Goal: Task Accomplishment & Management: Manage account settings

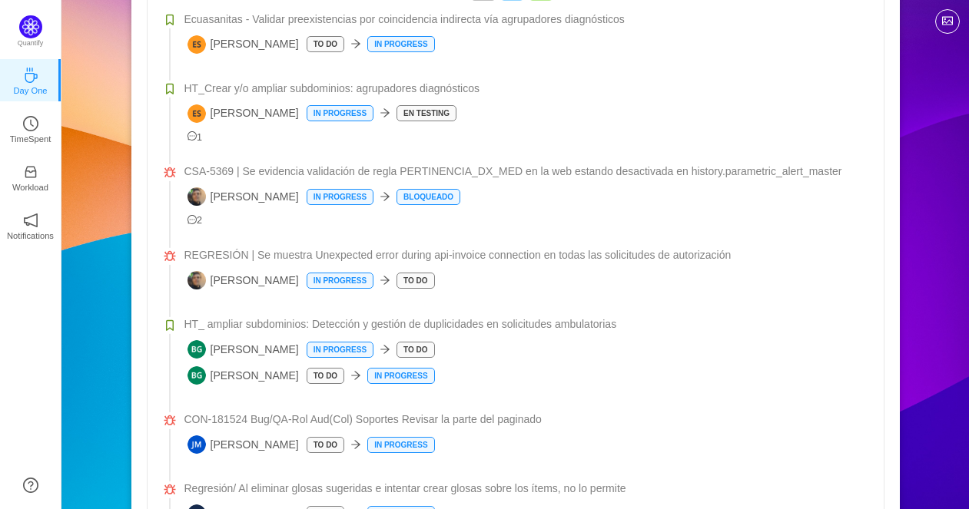
scroll to position [341, 0]
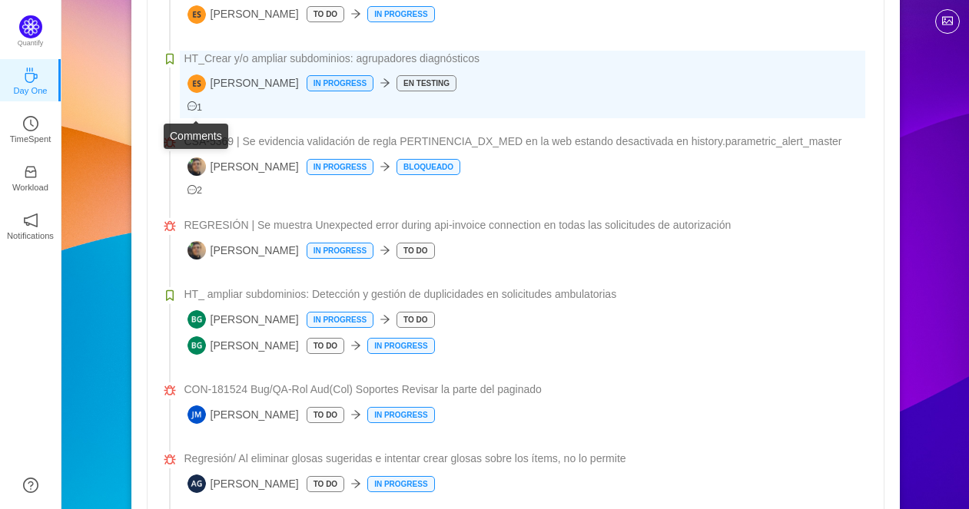
click at [194, 111] on icon "icon: message" at bounding box center [192, 106] width 10 height 10
click at [196, 106] on icon "icon: message" at bounding box center [192, 106] width 10 height 10
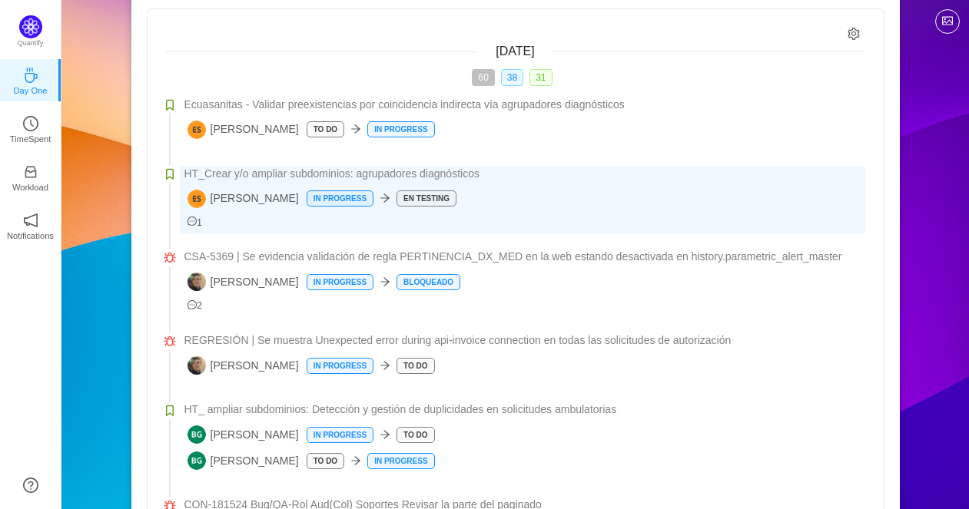
scroll to position [256, 0]
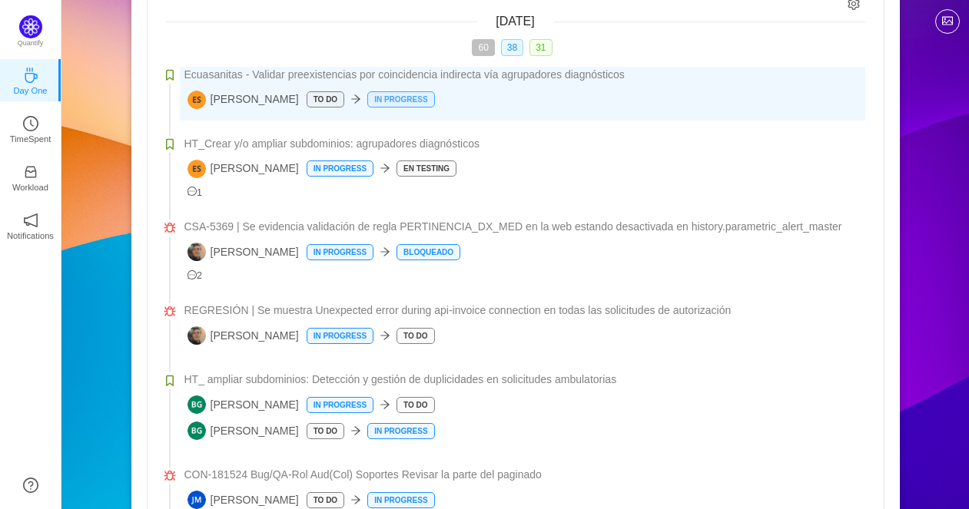
click at [396, 103] on p "In Progress" at bounding box center [400, 99] width 65 height 15
click at [335, 103] on p "To Do" at bounding box center [325, 99] width 36 height 15
click at [459, 105] on div "Elvis Simón Serrano To Do In Progress" at bounding box center [526, 100] width 678 height 18
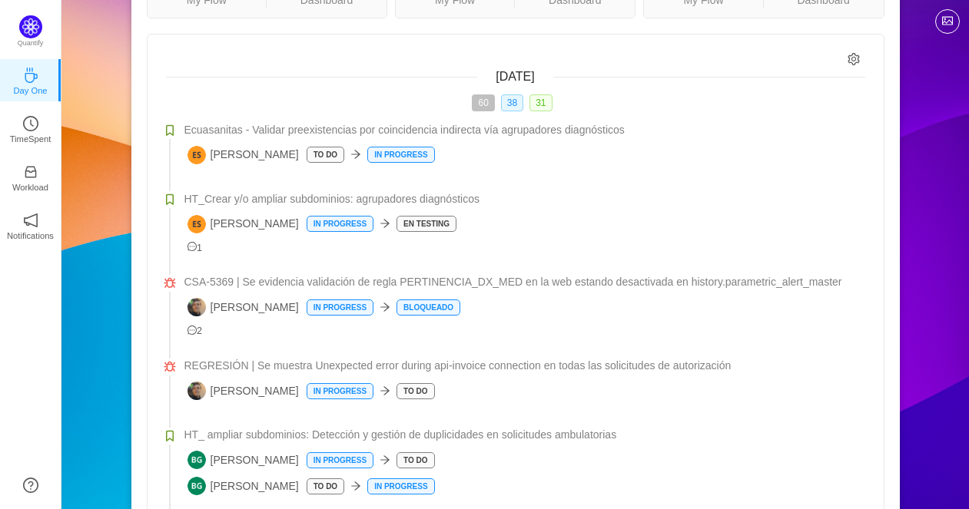
scroll to position [171, 0]
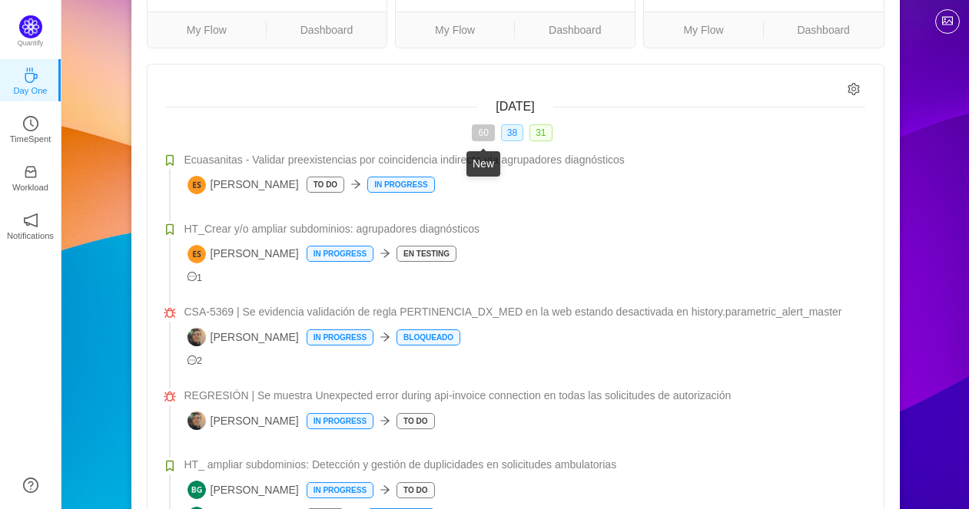
click at [479, 132] on span "60" at bounding box center [483, 132] width 22 height 17
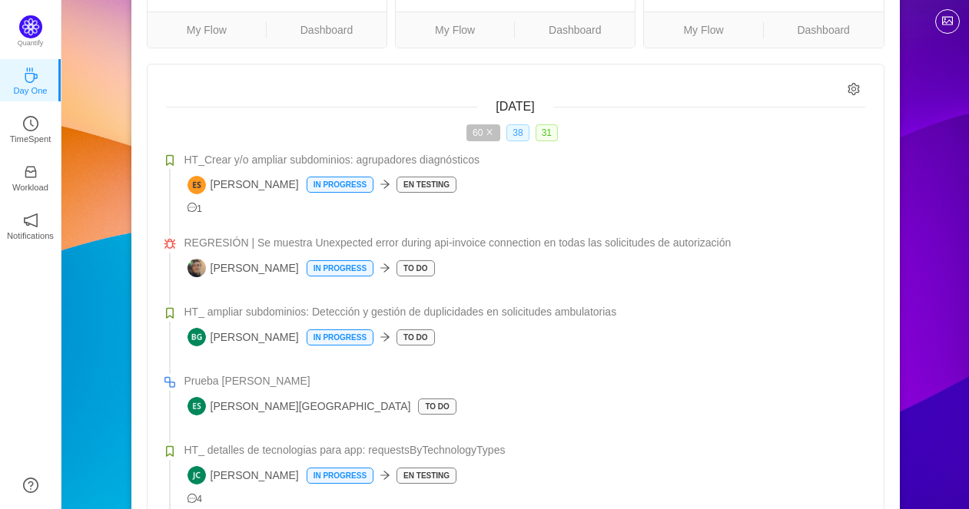
click at [518, 134] on span "38" at bounding box center [517, 132] width 22 height 17
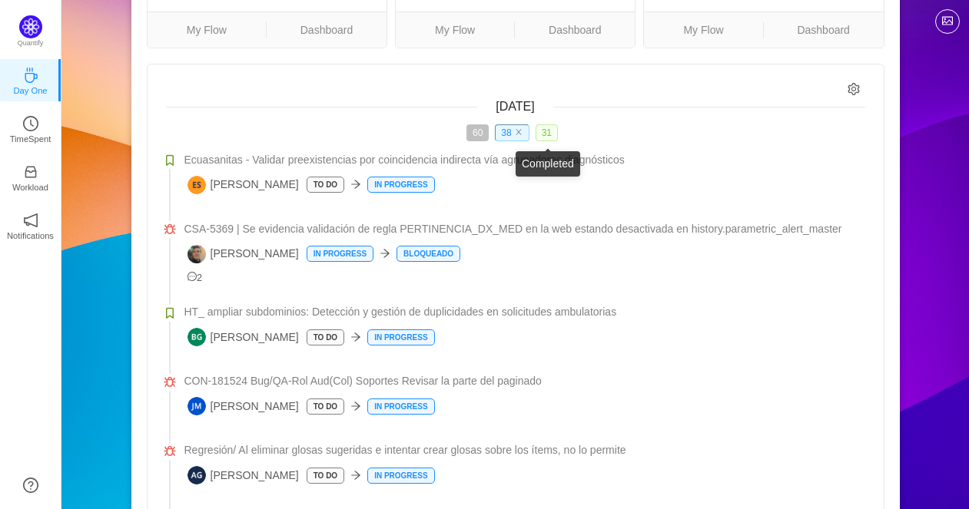
click at [545, 132] on span "31" at bounding box center [546, 132] width 22 height 17
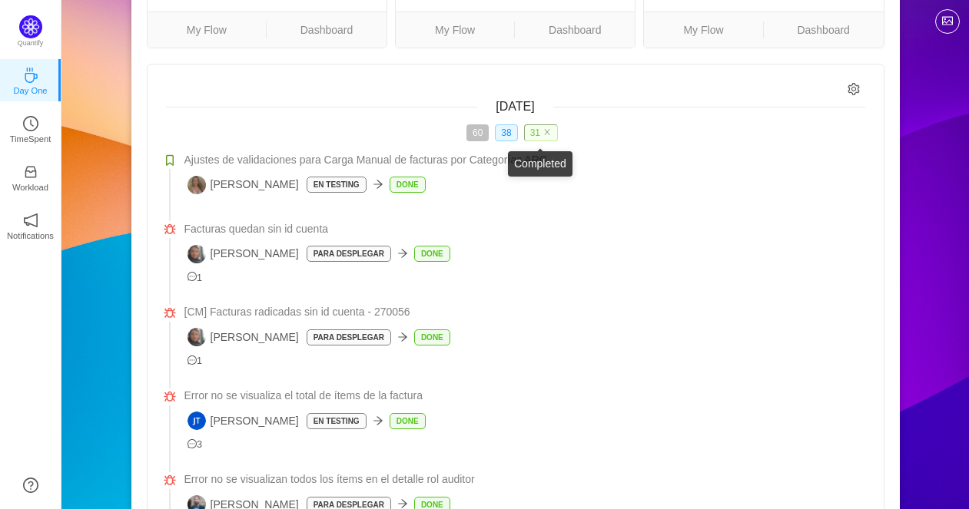
click at [536, 137] on span "31" at bounding box center [541, 132] width 34 height 17
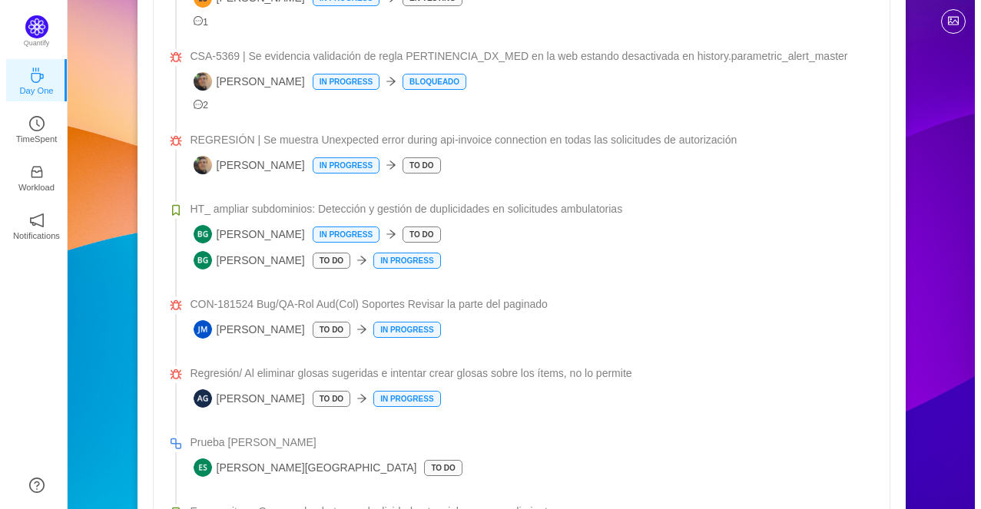
scroll to position [0, 0]
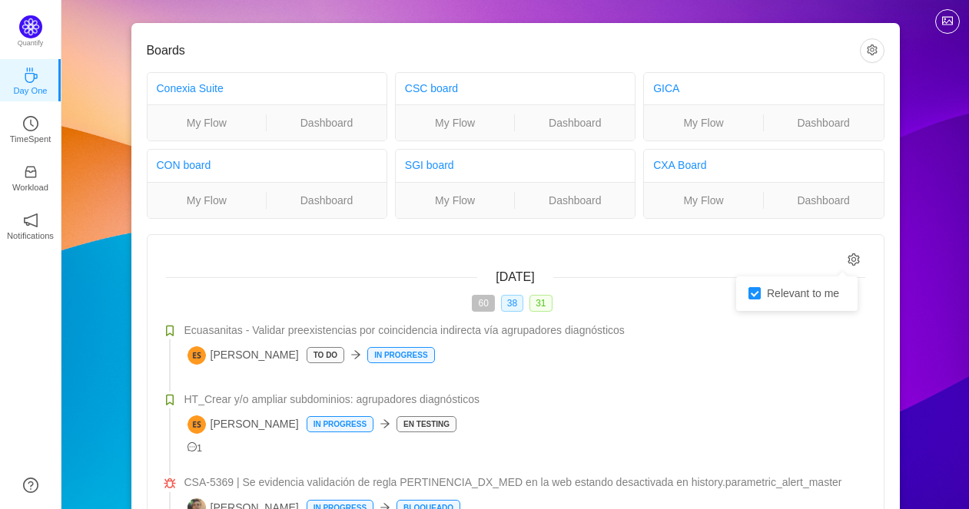
click at [851, 257] on icon "icon: setting" at bounding box center [853, 260] width 13 height 13
click at [871, 45] on button "button" at bounding box center [872, 50] width 25 height 25
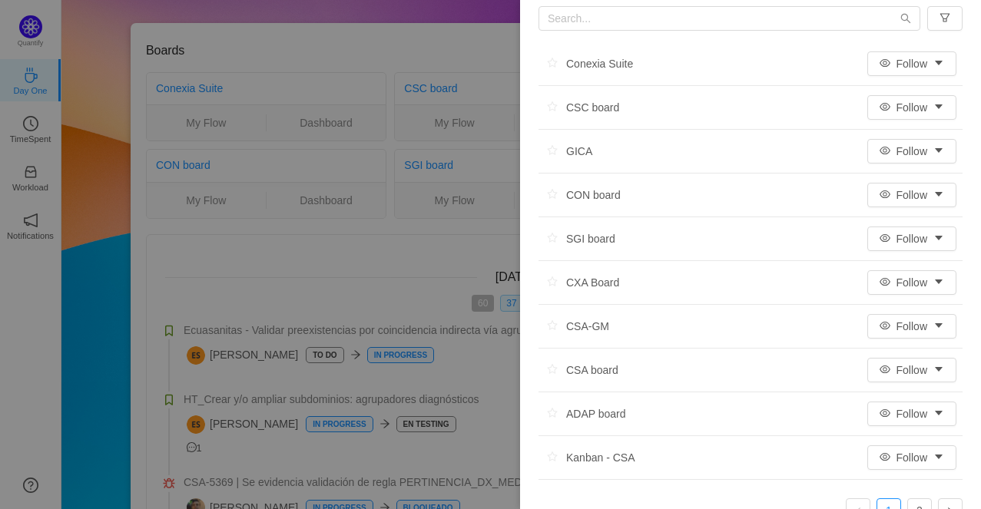
scroll to position [85, 0]
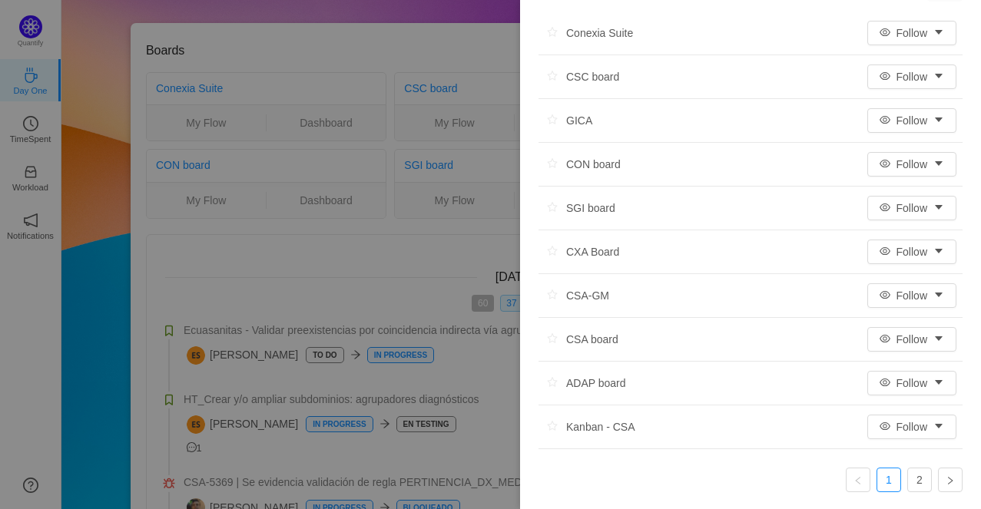
click at [579, 122] on div "GICA" at bounding box center [566, 120] width 54 height 23
click at [573, 121] on div "GICA" at bounding box center [566, 120] width 54 height 23
click at [595, 122] on li "GICA Follow" at bounding box center [751, 121] width 424 height 44
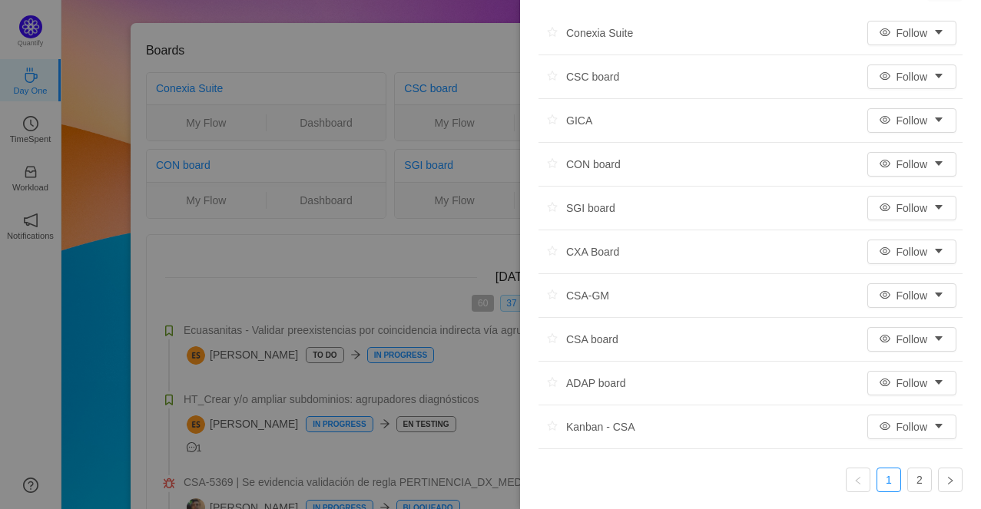
click at [582, 118] on div "GICA" at bounding box center [566, 120] width 54 height 23
click at [920, 121] on button "Follow" at bounding box center [911, 120] width 89 height 25
click at [918, 174] on li "All Activity" at bounding box center [900, 175] width 93 height 25
click at [930, 125] on button "All Activity" at bounding box center [903, 120] width 107 height 25
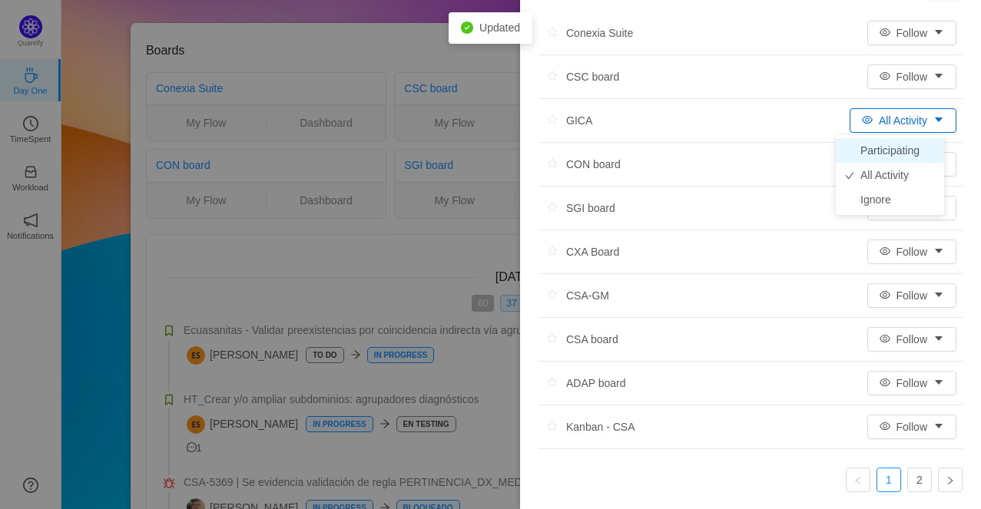
click at [923, 148] on li "Participating" at bounding box center [890, 150] width 108 height 25
click at [951, 123] on div "Conexia Suite Follow CSC board Follow GICA Participating CON board Follow SGI b…" at bounding box center [750, 234] width 461 height 554
click at [937, 114] on button "Participating" at bounding box center [898, 120] width 118 height 25
click at [908, 143] on li "Participating" at bounding box center [885, 150] width 118 height 25
click at [958, 137] on div "Conexia Suite Follow CSC board Follow GICA Participating CON board Follow SGI b…" at bounding box center [750, 234] width 461 height 554
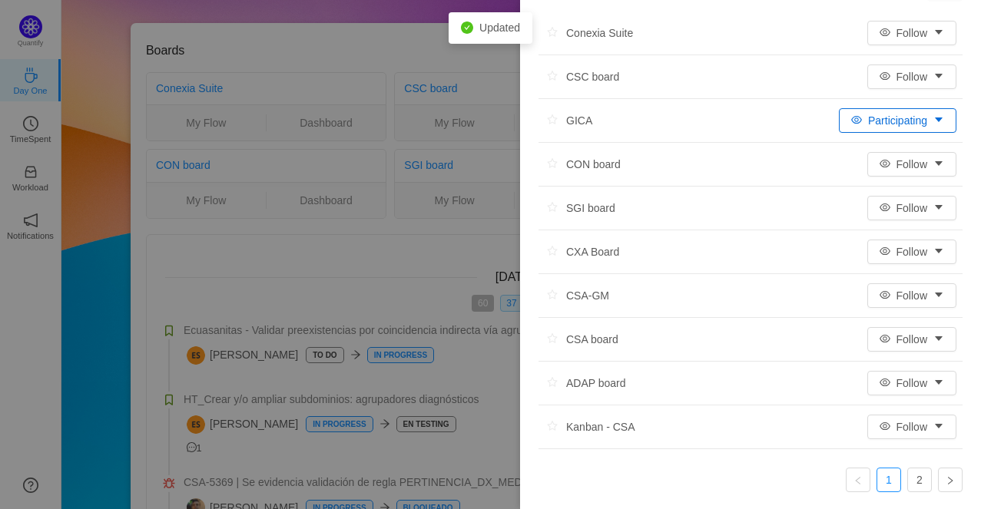
click at [935, 120] on button "Participating" at bounding box center [898, 120] width 118 height 25
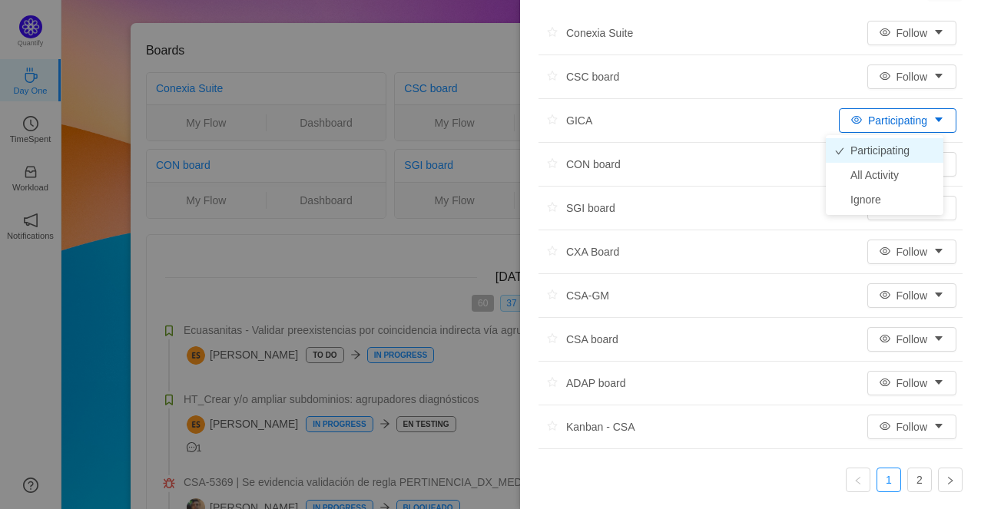
click at [933, 141] on li "Participating" at bounding box center [885, 150] width 118 height 25
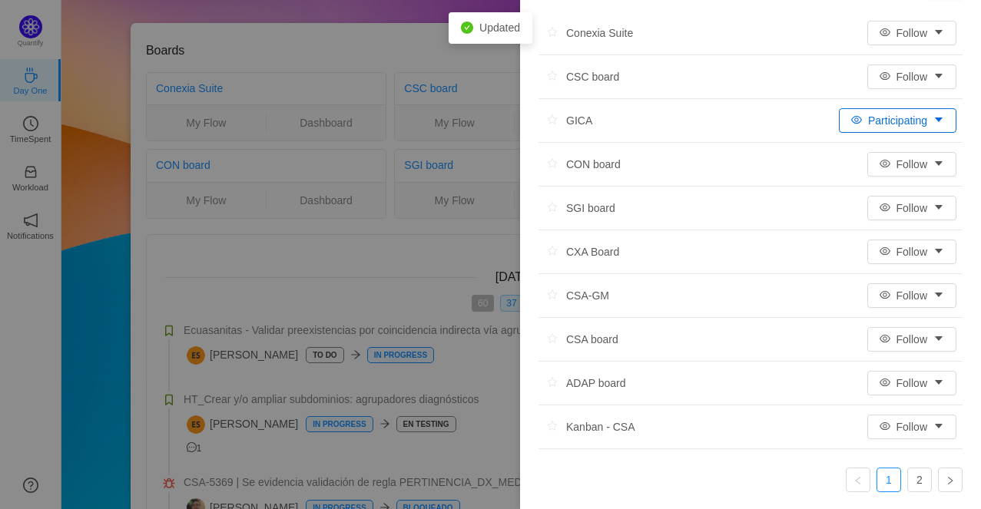
click at [910, 121] on button "Participating" at bounding box center [898, 120] width 118 height 25
click at [888, 199] on li "Ignore" at bounding box center [885, 199] width 118 height 25
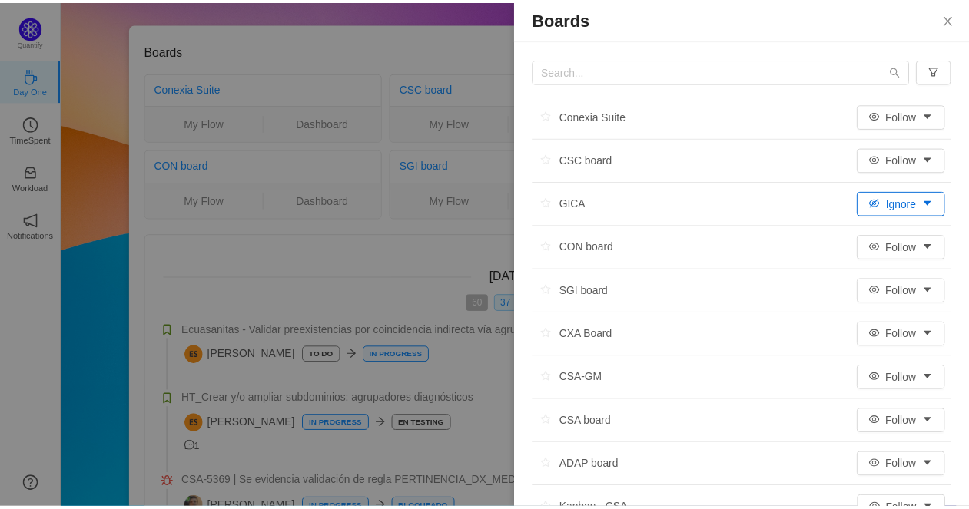
scroll to position [0, 0]
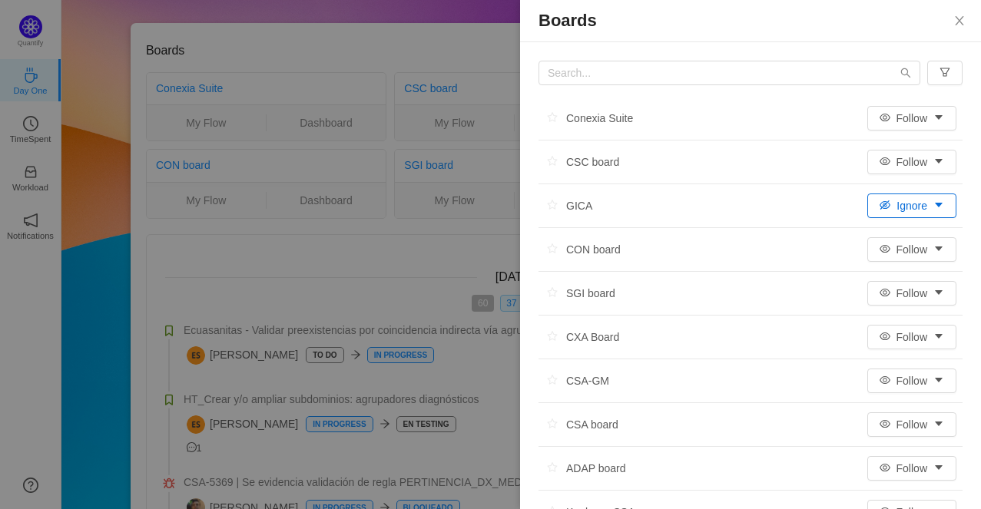
click at [923, 207] on button "Ignore" at bounding box center [911, 206] width 89 height 25
click at [647, 201] on li "GICA Ignore" at bounding box center [751, 206] width 424 height 44
drag, startPoint x: 588, startPoint y: 208, endPoint x: 573, endPoint y: 209, distance: 14.6
click at [573, 209] on div "GICA" at bounding box center [566, 205] width 54 height 23
click at [953, 25] on icon "icon: close" at bounding box center [959, 21] width 12 height 12
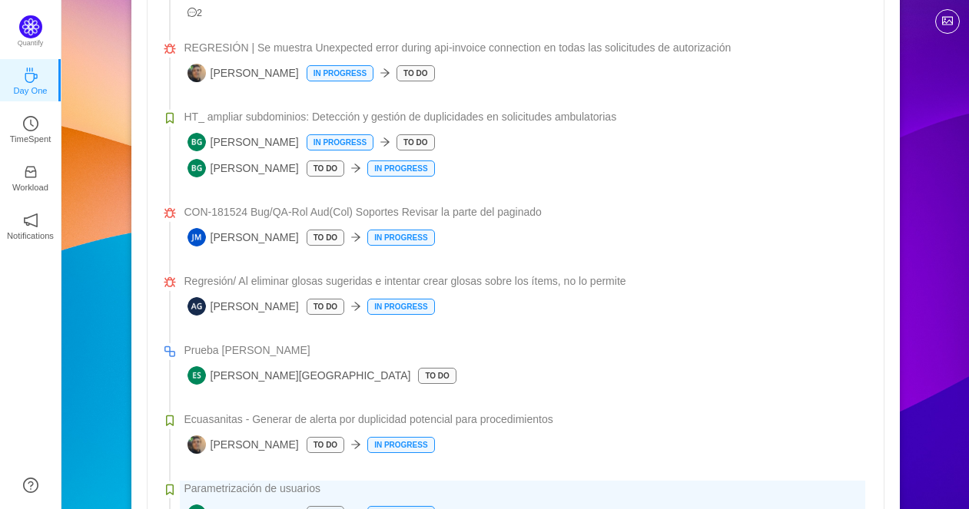
scroll to position [512, 0]
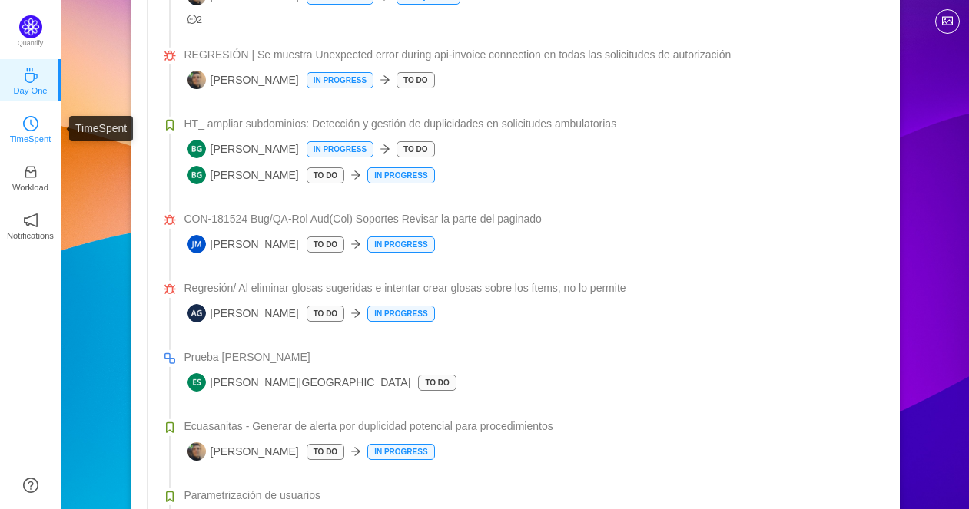
click at [24, 124] on icon "icon: clock-circle" at bounding box center [30, 123] width 15 height 15
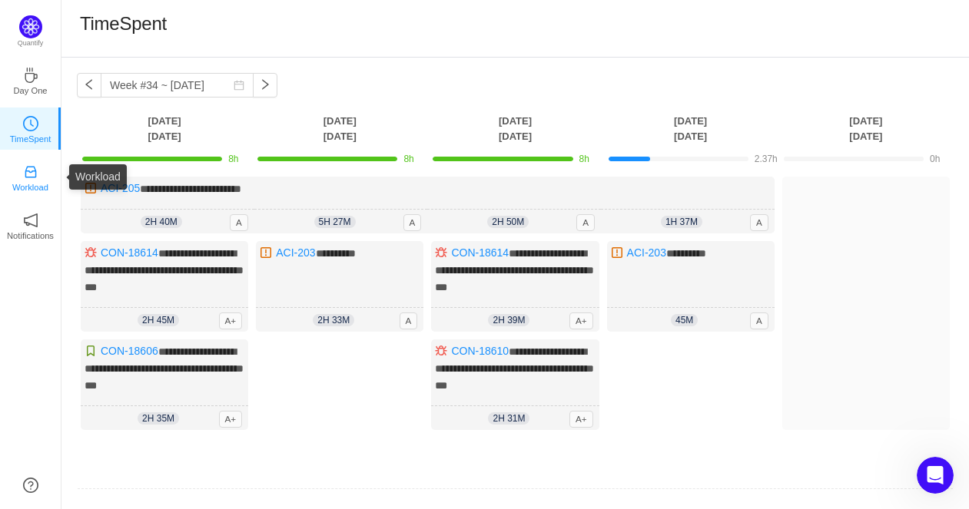
click at [25, 172] on icon "icon: inbox" at bounding box center [31, 173] width 12 height 12
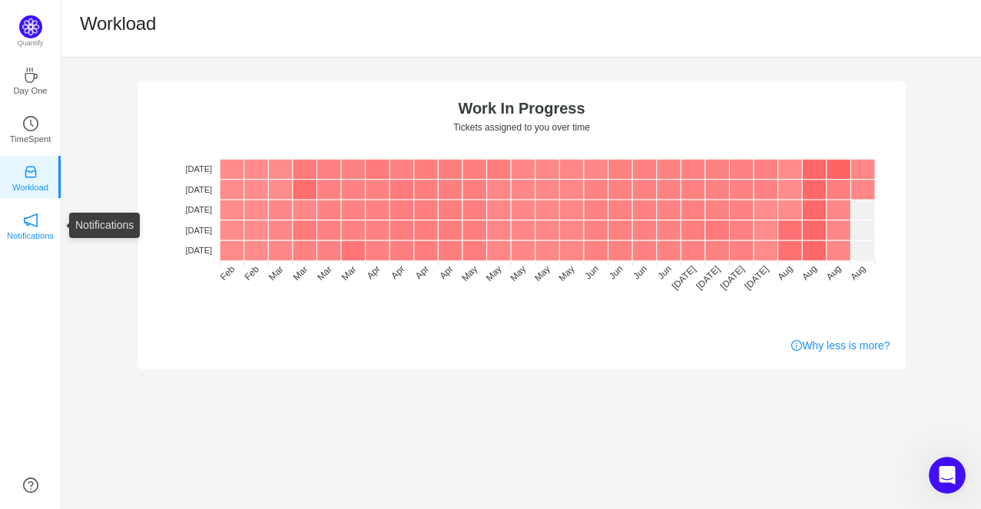
click at [31, 229] on p "Notifications" at bounding box center [30, 236] width 47 height 14
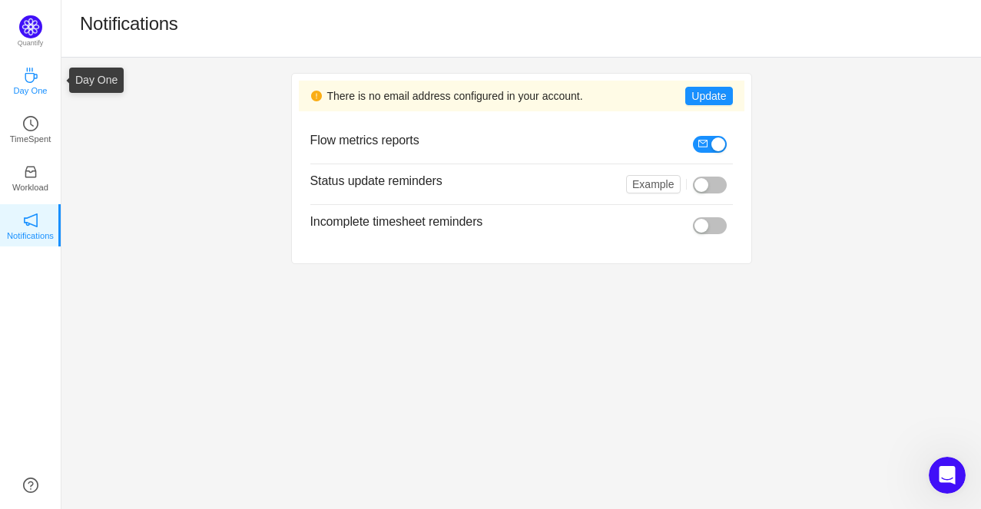
click at [25, 76] on icon "icon: coffee" at bounding box center [31, 75] width 12 height 15
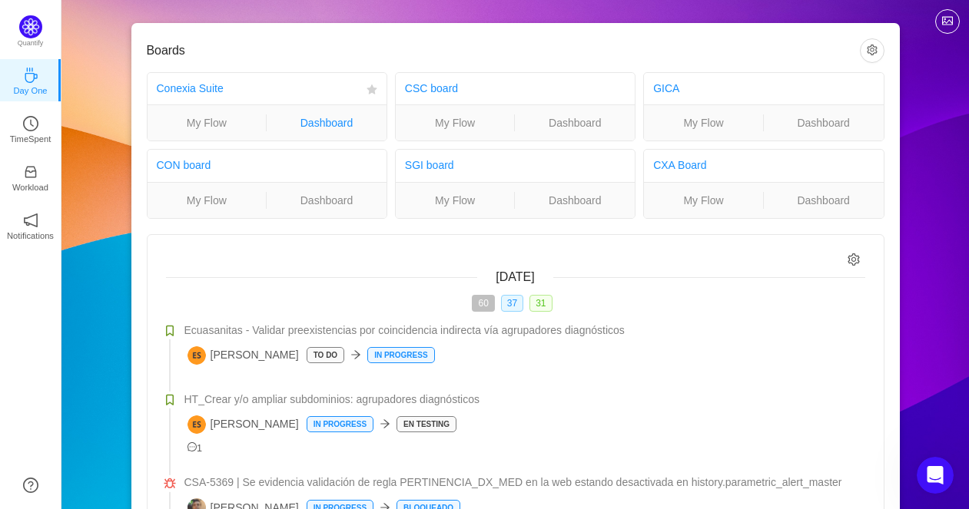
click at [331, 125] on link "Dashboard" at bounding box center [327, 122] width 120 height 17
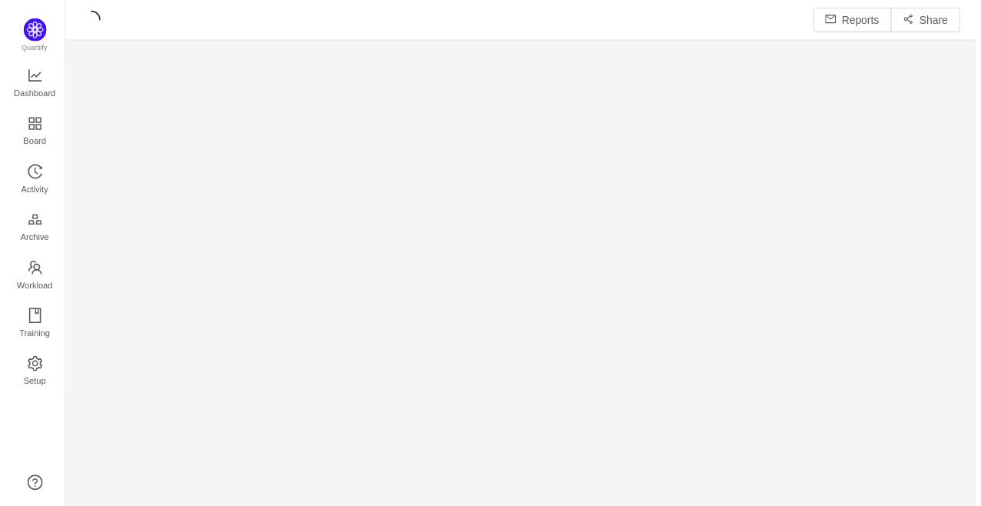
scroll to position [485, 881]
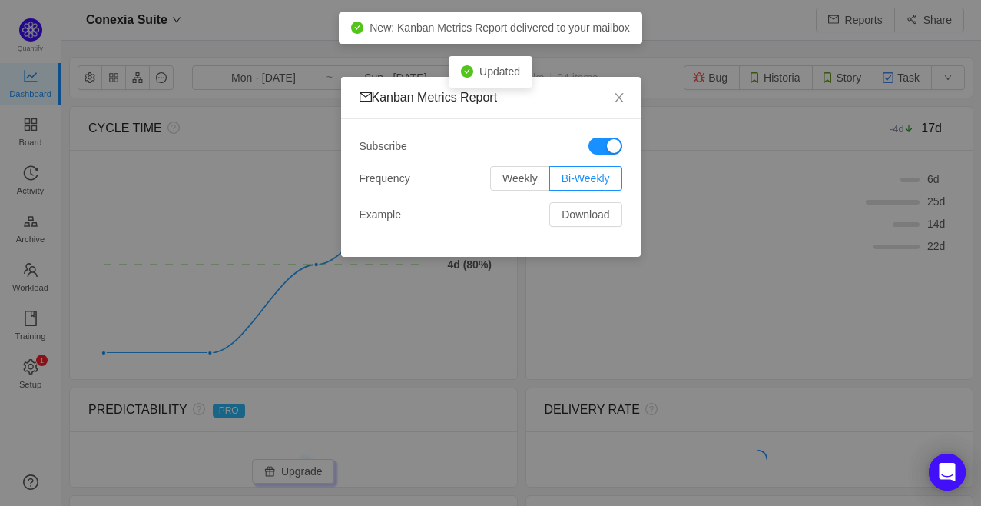
scroll to position [480, 881]
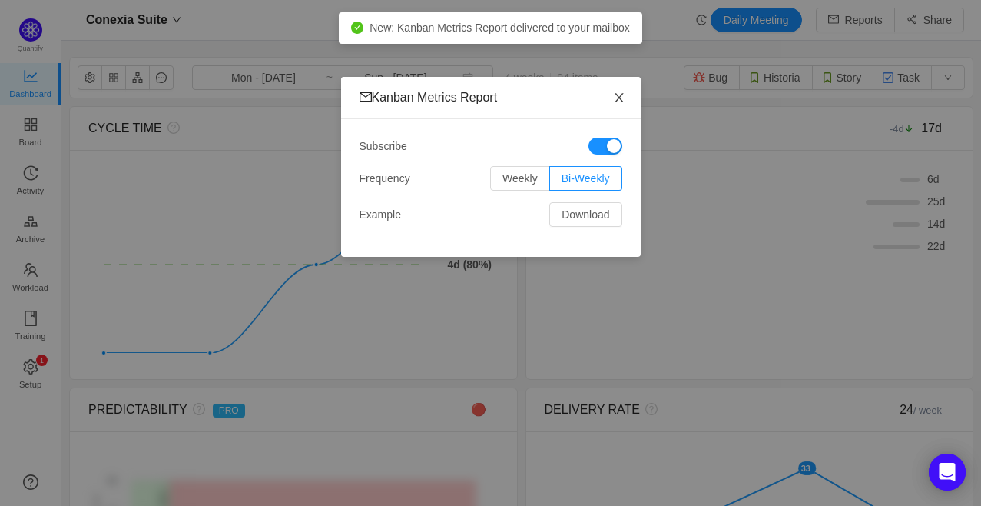
click at [624, 96] on icon "icon: close" at bounding box center [619, 97] width 12 height 12
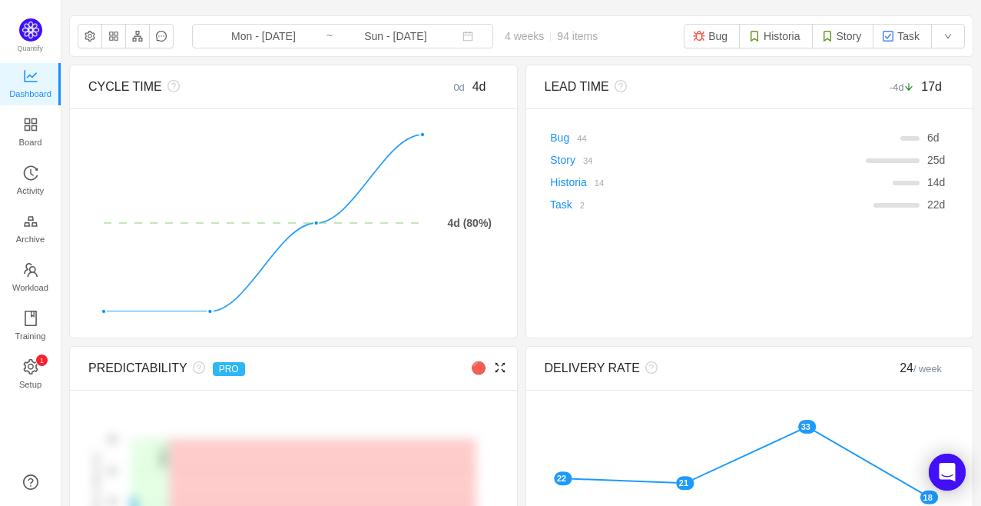
scroll to position [0, 0]
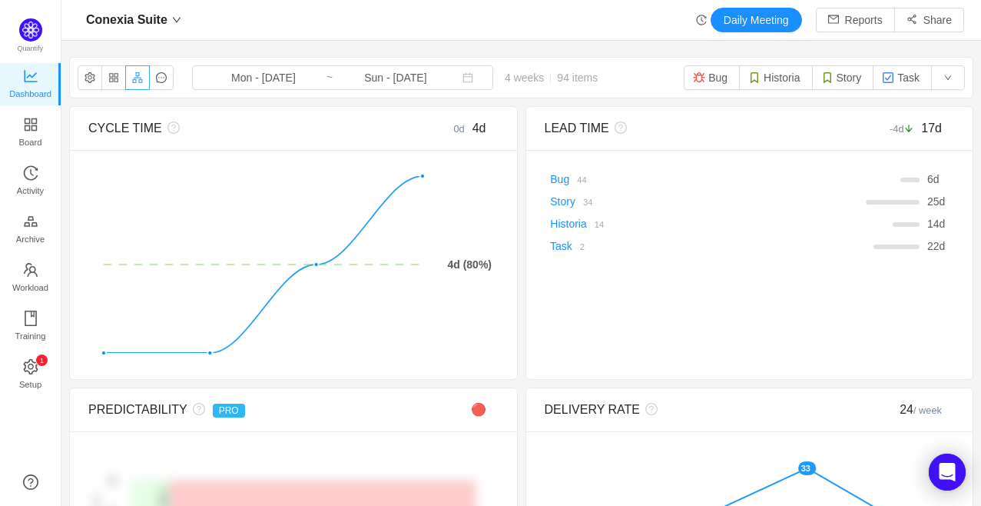
click at [134, 79] on button "button" at bounding box center [137, 77] width 25 height 25
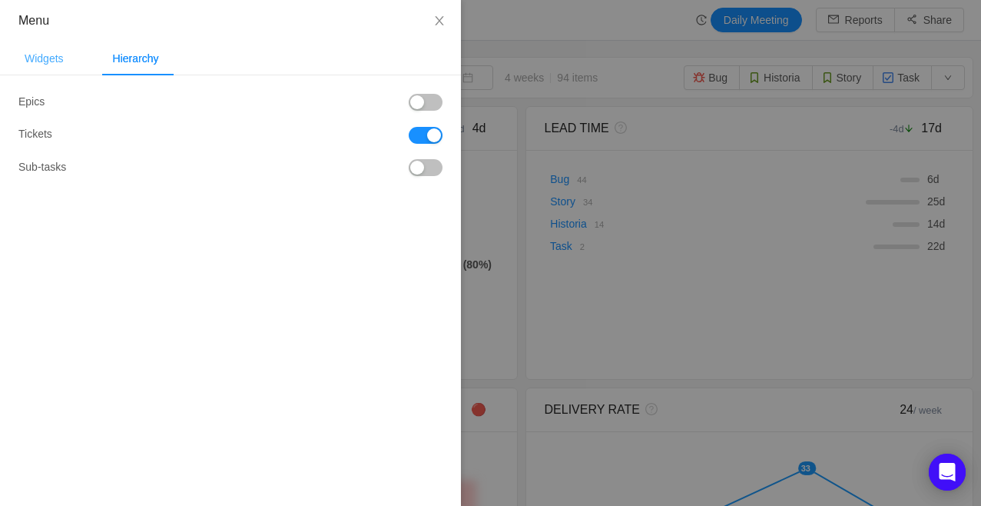
click at [52, 48] on div "Widgets" at bounding box center [44, 58] width 64 height 35
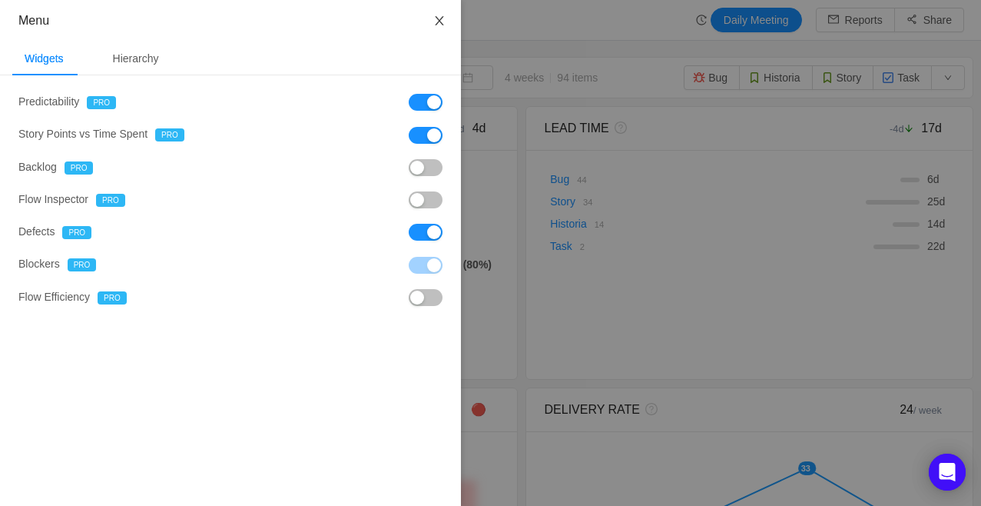
click at [439, 20] on icon "icon: close" at bounding box center [439, 20] width 8 height 9
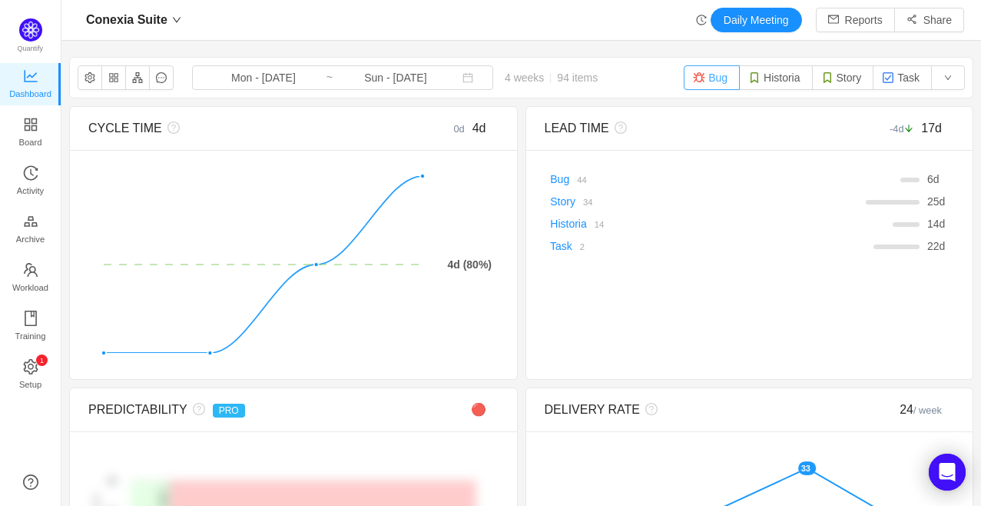
click at [689, 85] on button "Bug" at bounding box center [712, 77] width 56 height 25
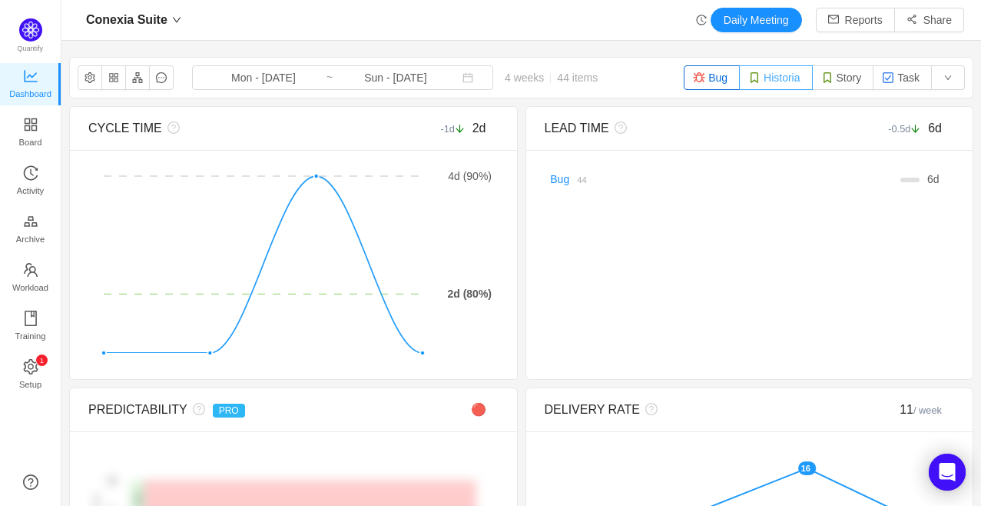
click at [765, 86] on button "Historia" at bounding box center [775, 77] width 73 height 25
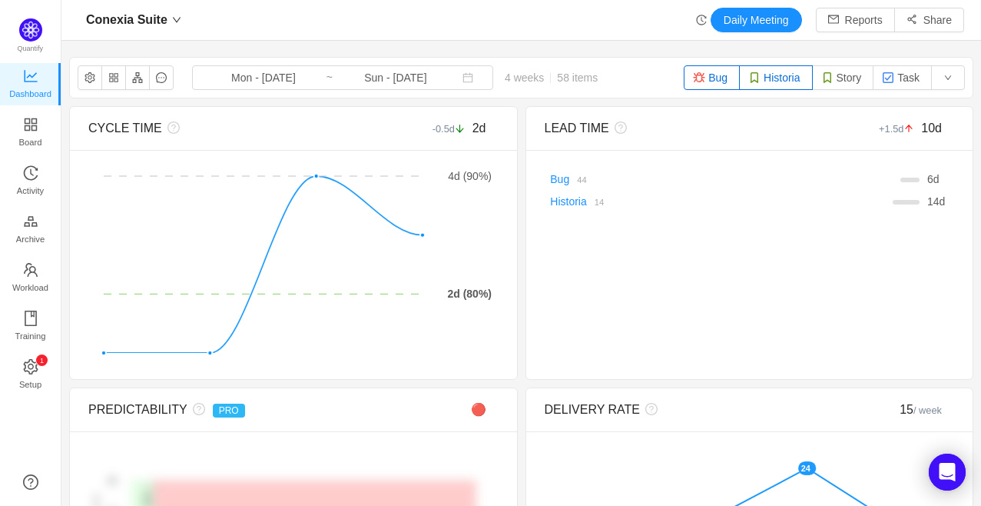
click at [703, 74] on button "Bug" at bounding box center [712, 77] width 56 height 25
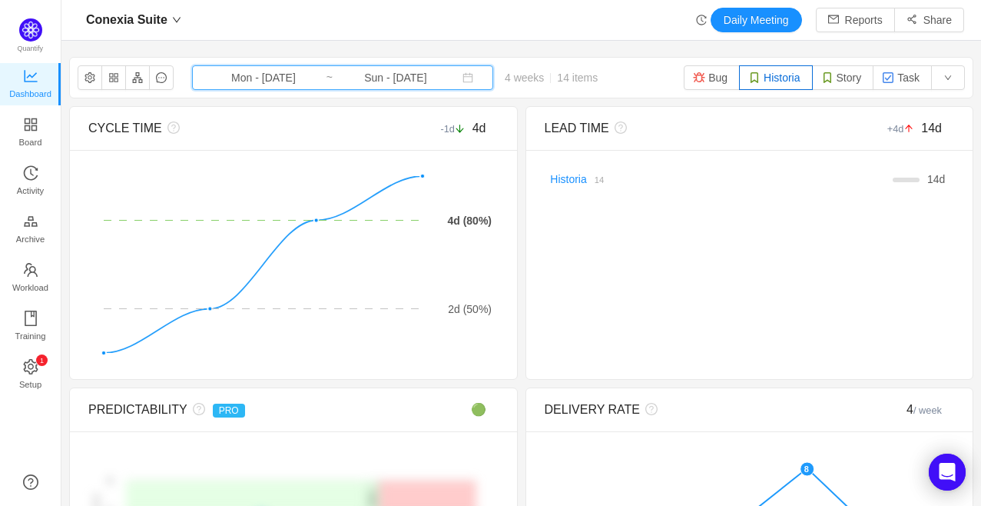
click at [462, 78] on icon "icon: calendar" at bounding box center [467, 77] width 11 height 11
